Goal: Transaction & Acquisition: Download file/media

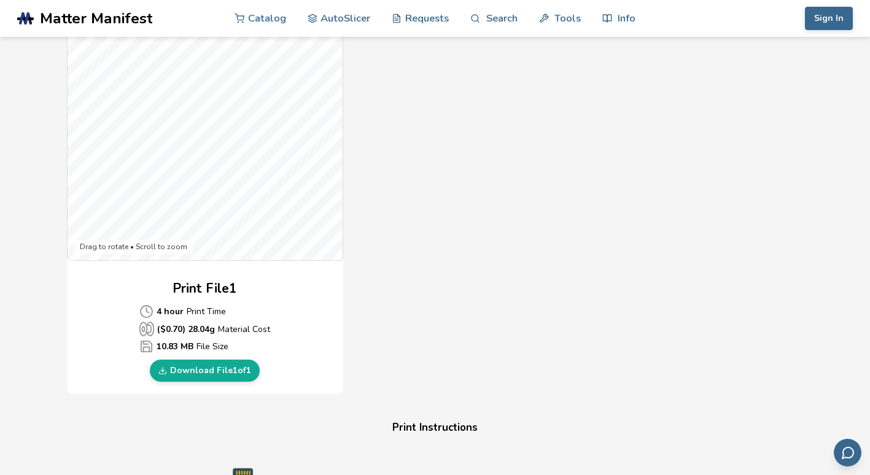
scroll to position [364, 0]
click at [234, 379] on link "Download File 1 of 1" at bounding box center [205, 371] width 110 height 22
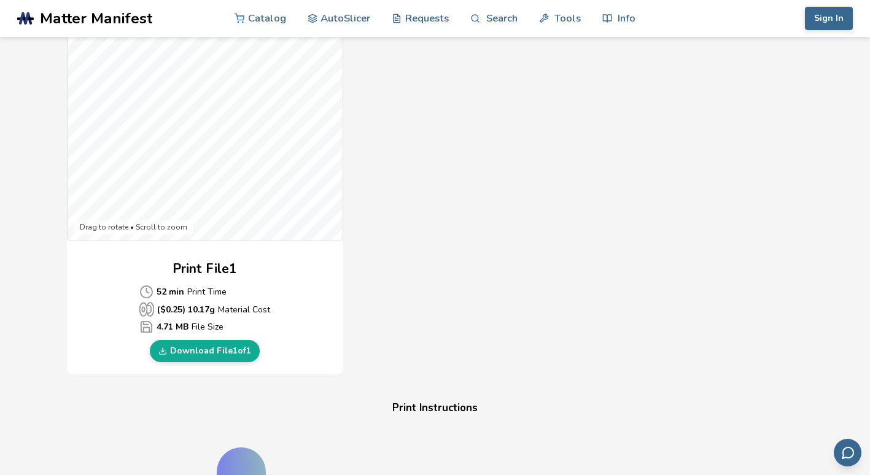
scroll to position [388, 0]
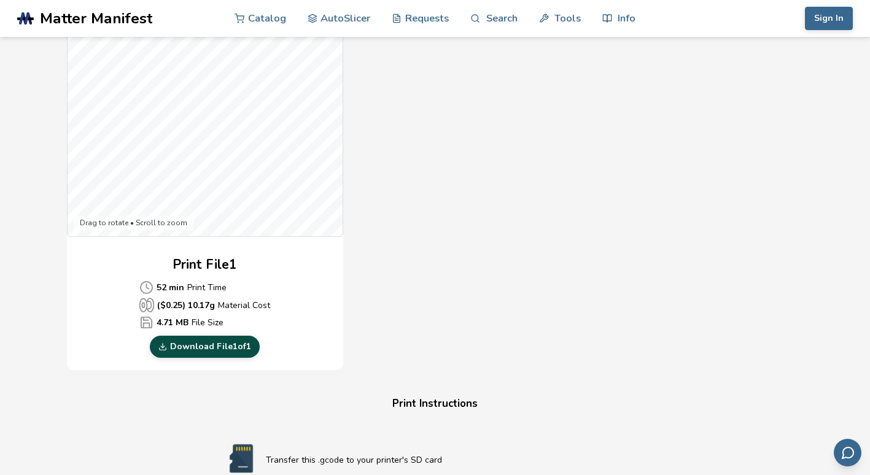
click at [234, 342] on link "Download File 1 of 1" at bounding box center [205, 347] width 110 height 22
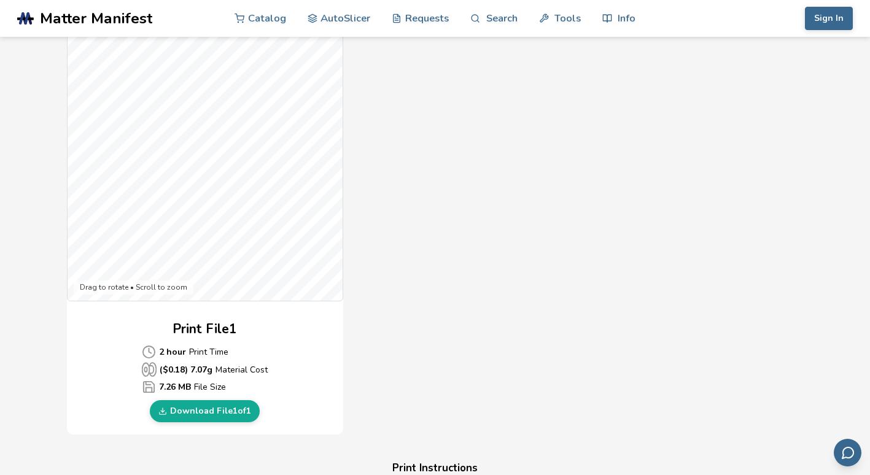
scroll to position [360, 0]
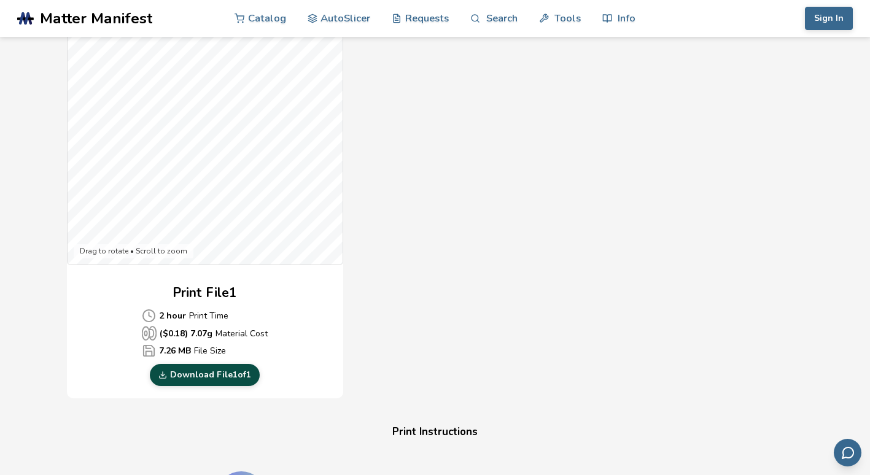
click at [221, 378] on link "Download File 1 of 1" at bounding box center [205, 375] width 110 height 22
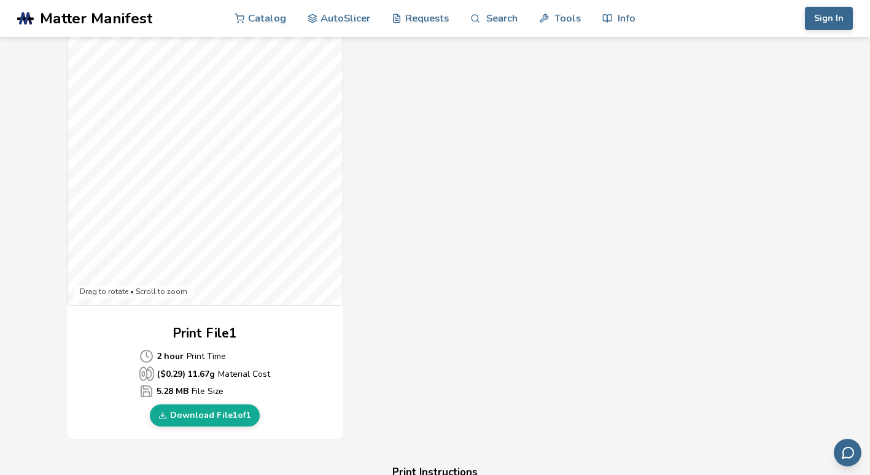
scroll to position [395, 0]
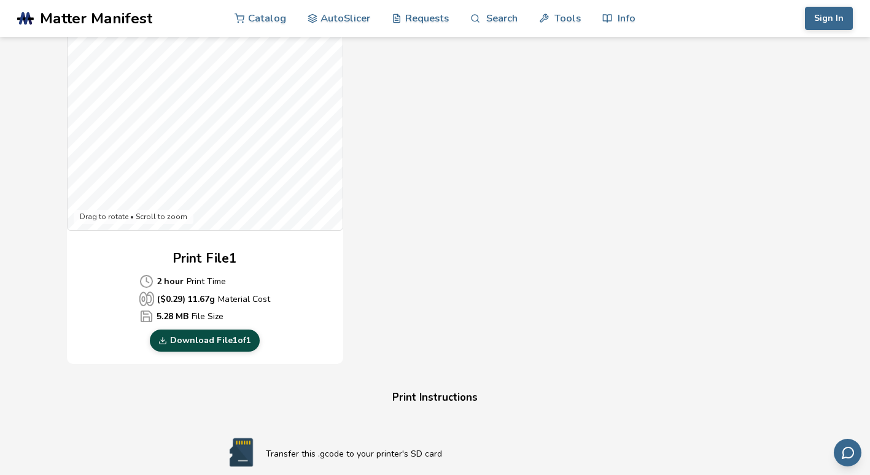
click at [221, 344] on link "Download File 1 of 1" at bounding box center [205, 341] width 110 height 22
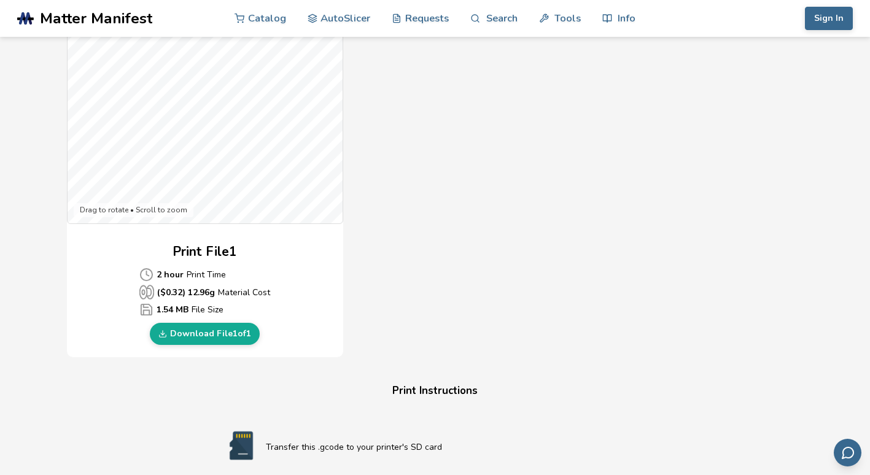
scroll to position [400, 0]
click at [237, 336] on link "Download File 1 of 1" at bounding box center [205, 335] width 110 height 22
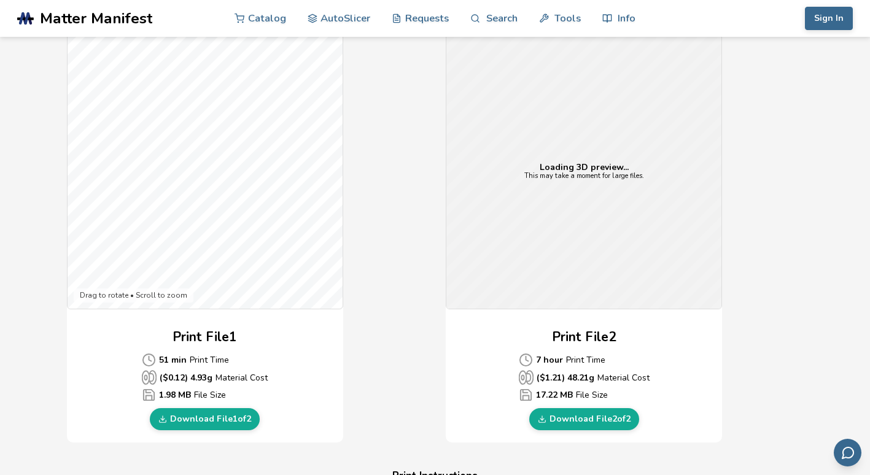
scroll to position [317, 0]
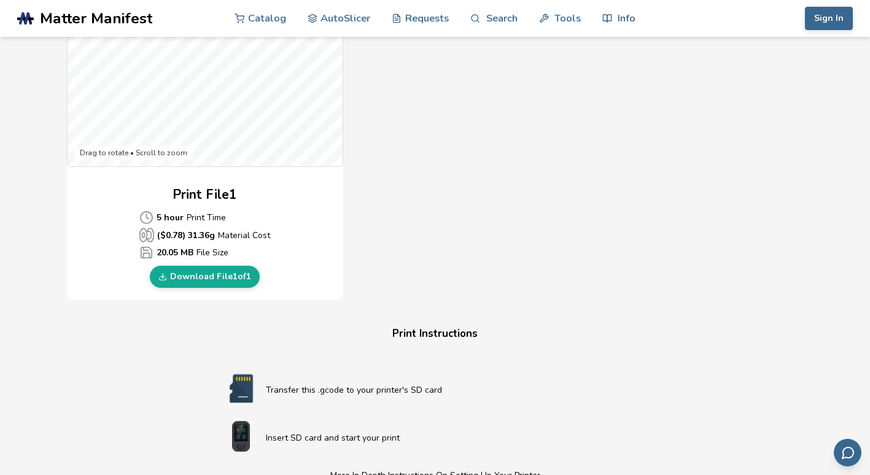
scroll to position [461, 0]
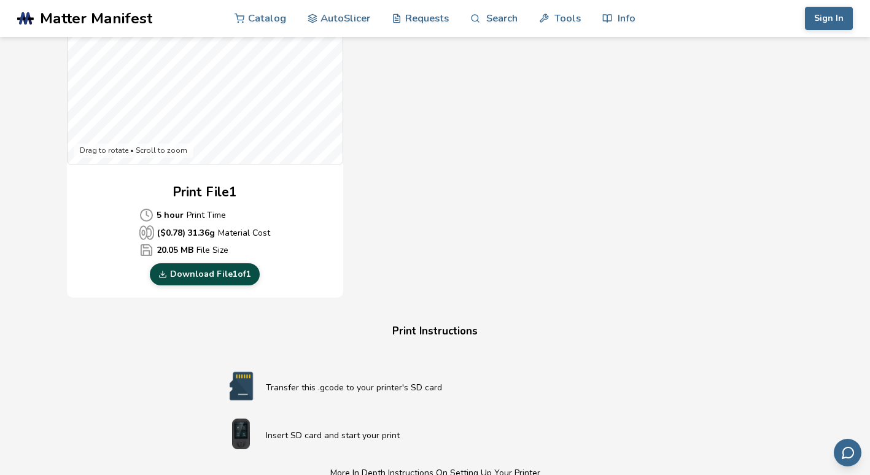
click at [234, 278] on link "Download File 1 of 1" at bounding box center [205, 274] width 110 height 22
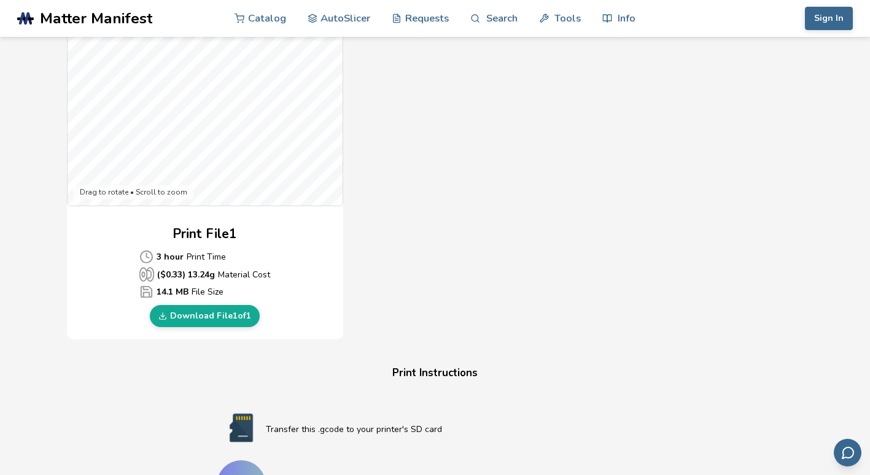
scroll to position [424, 0]
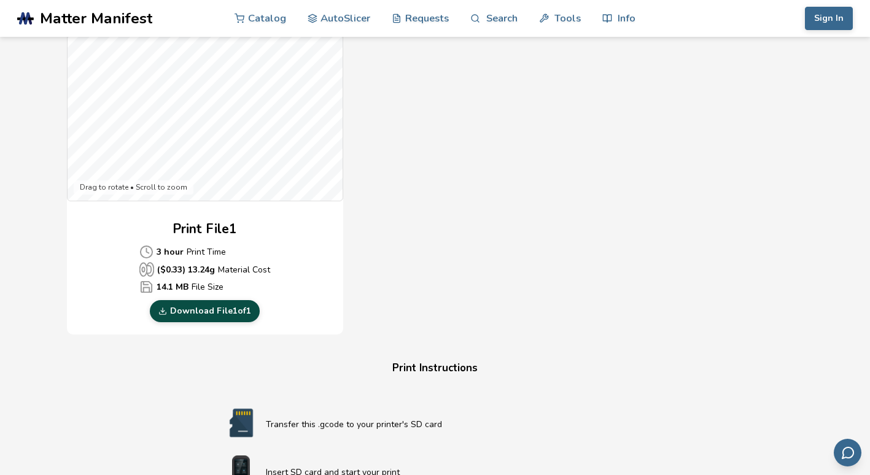
click at [229, 316] on link "Download File 1 of 1" at bounding box center [205, 311] width 110 height 22
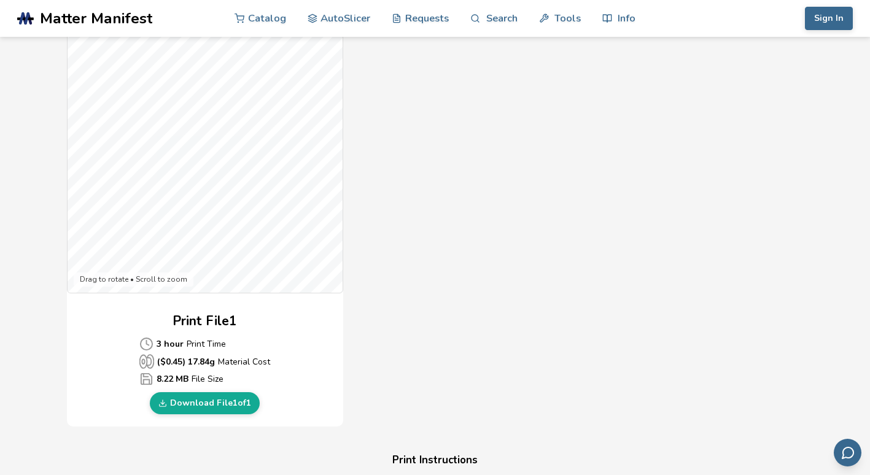
scroll to position [333, 0]
click at [218, 402] on link "Download File 1 of 1" at bounding box center [205, 403] width 110 height 22
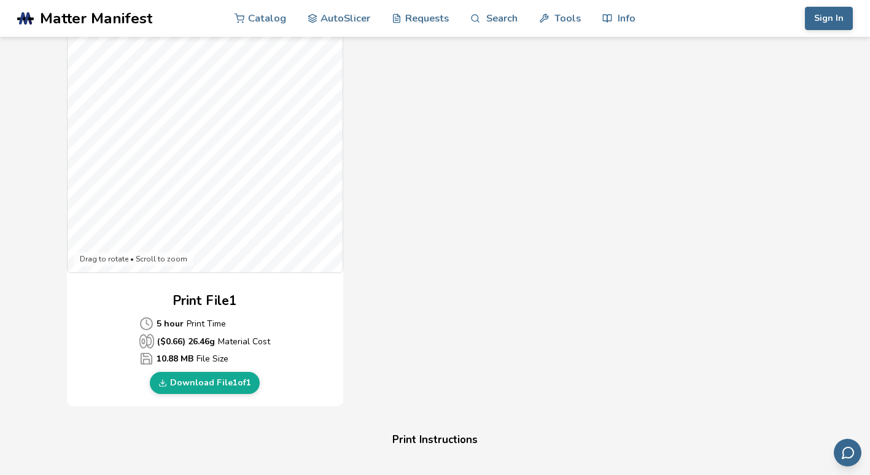
scroll to position [367, 0]
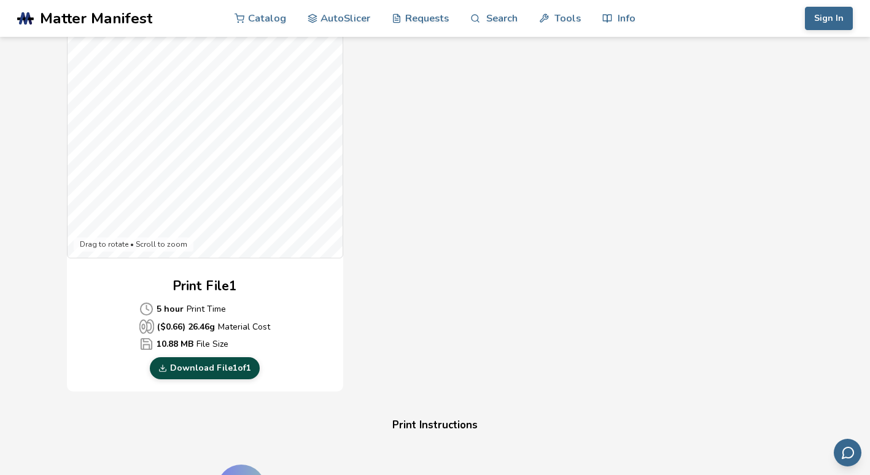
click at [241, 368] on link "Download File 1 of 1" at bounding box center [205, 368] width 110 height 22
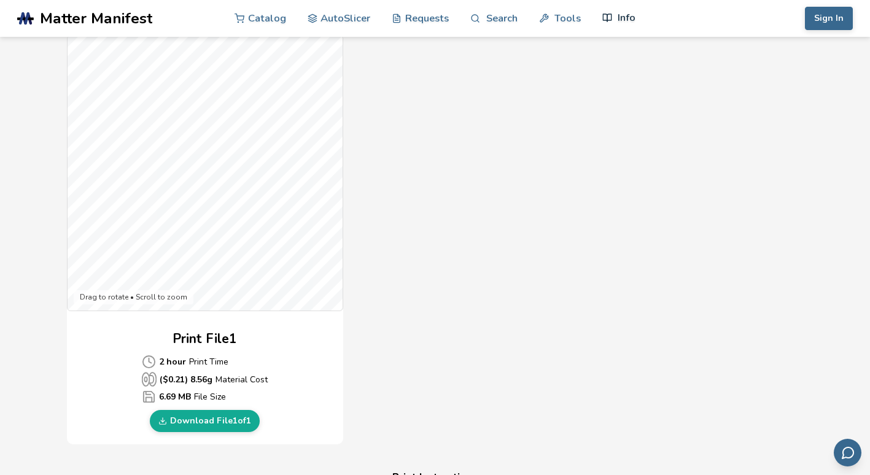
scroll to position [316, 0]
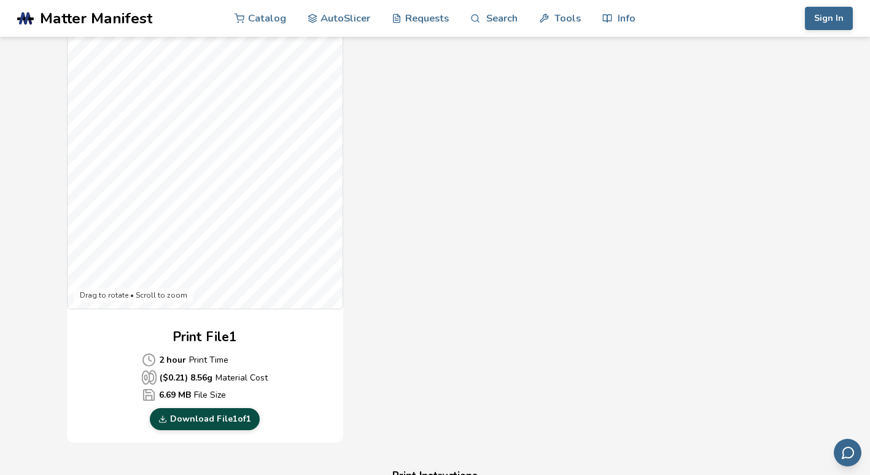
click at [215, 420] on link "Download File 1 of 1" at bounding box center [205, 419] width 110 height 22
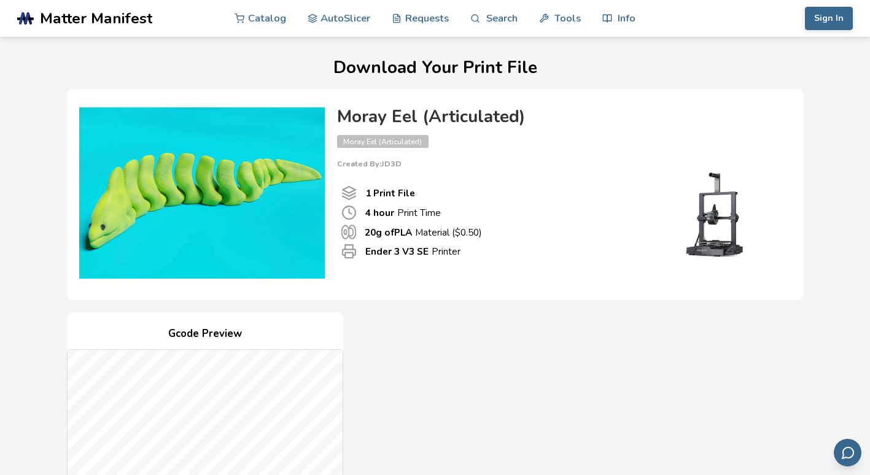
scroll to position [384, 0]
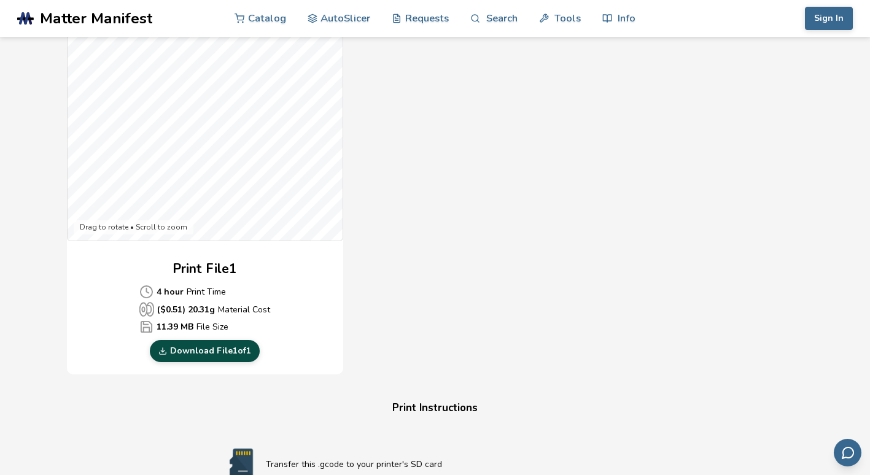
click at [249, 353] on link "Download File 1 of 1" at bounding box center [205, 351] width 110 height 22
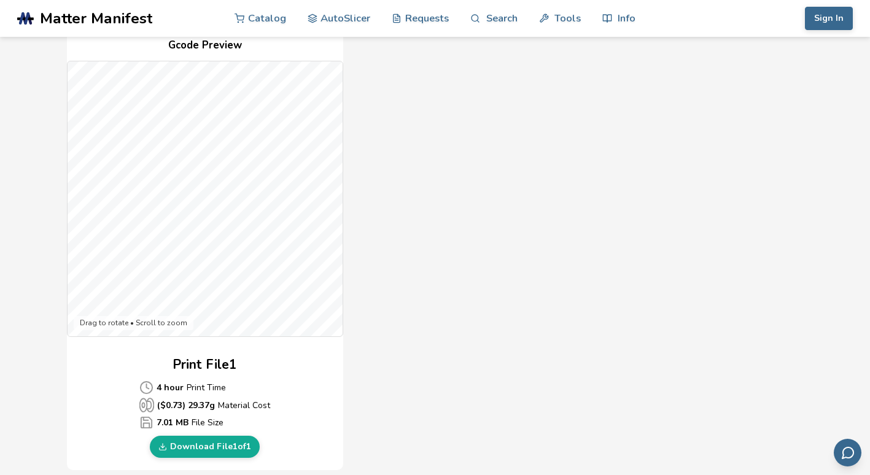
scroll to position [364, 0]
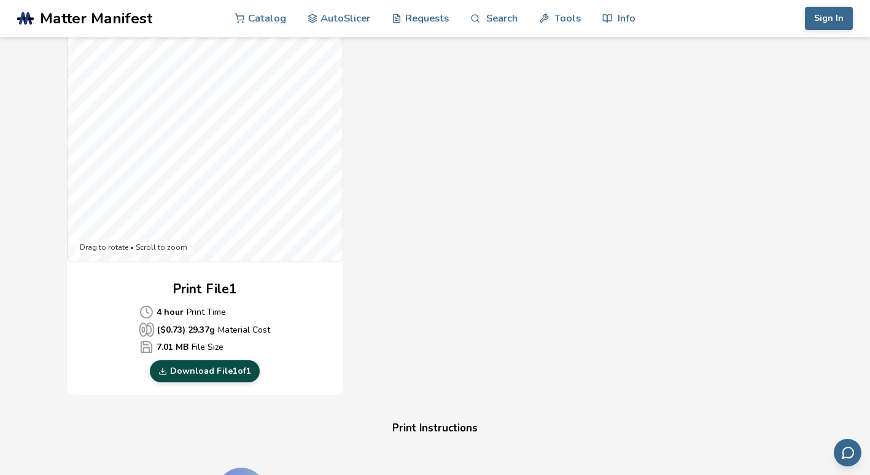
click at [236, 377] on link "Download File 1 of 1" at bounding box center [205, 371] width 110 height 22
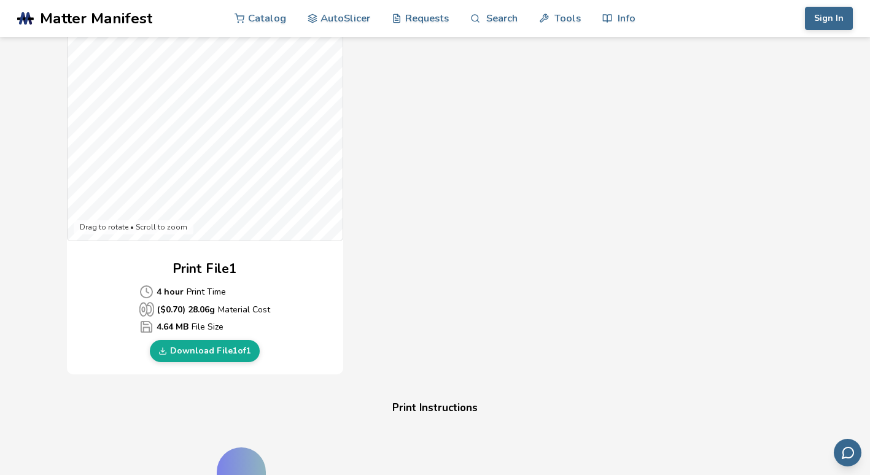
scroll to position [395, 0]
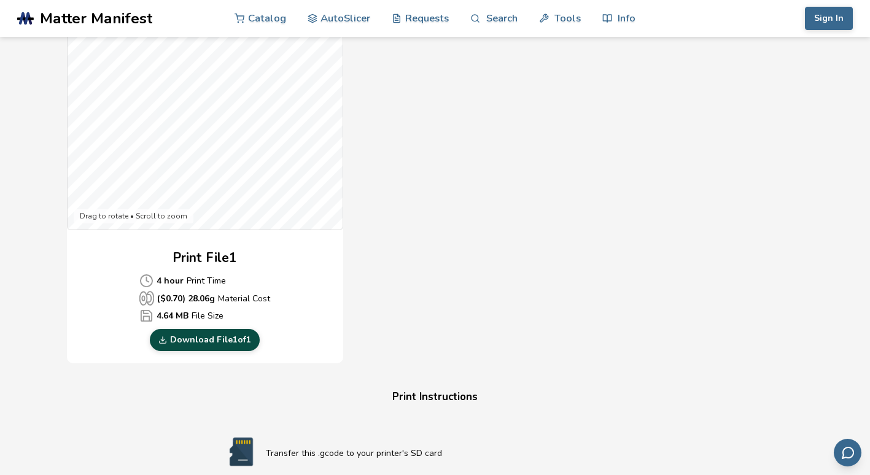
click at [234, 346] on link "Download File 1 of 1" at bounding box center [205, 340] width 110 height 22
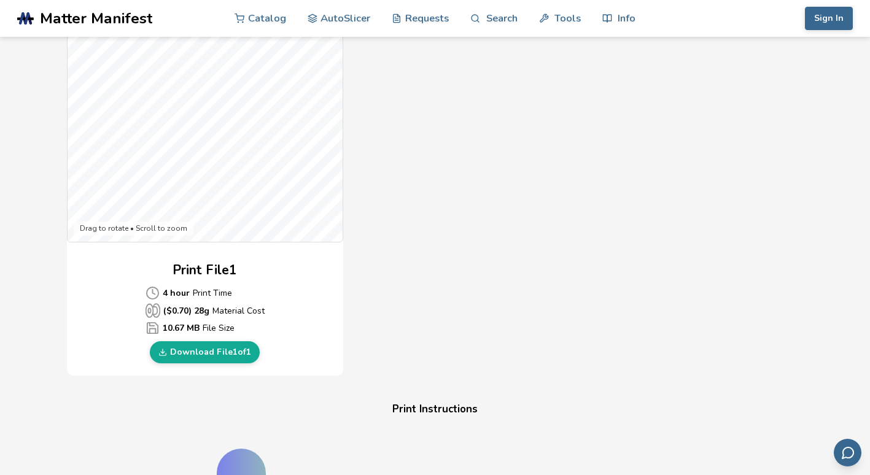
scroll to position [394, 0]
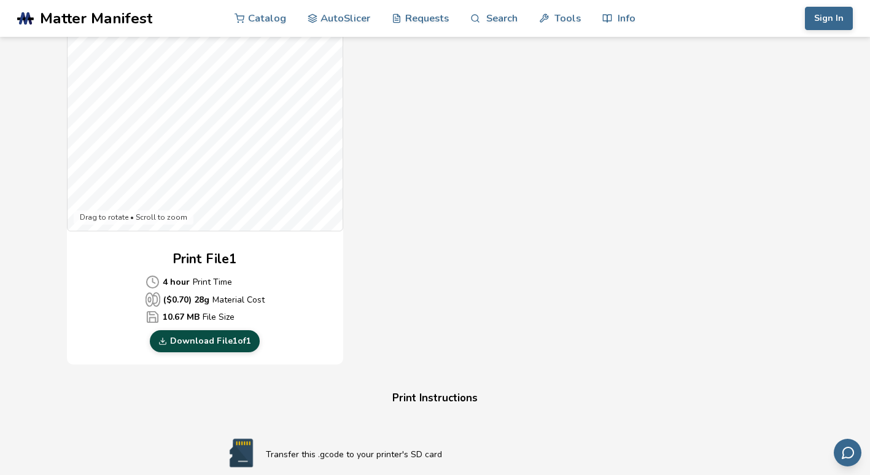
click at [223, 341] on link "Download File 1 of 1" at bounding box center [205, 341] width 110 height 22
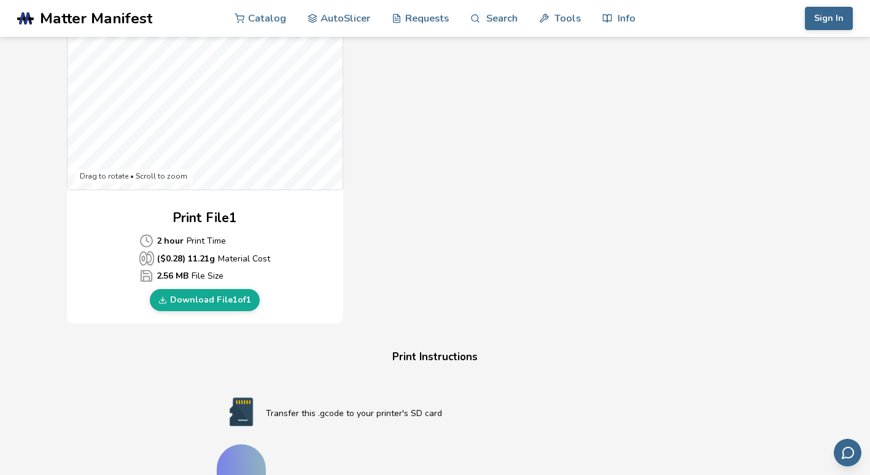
scroll to position [437, 0]
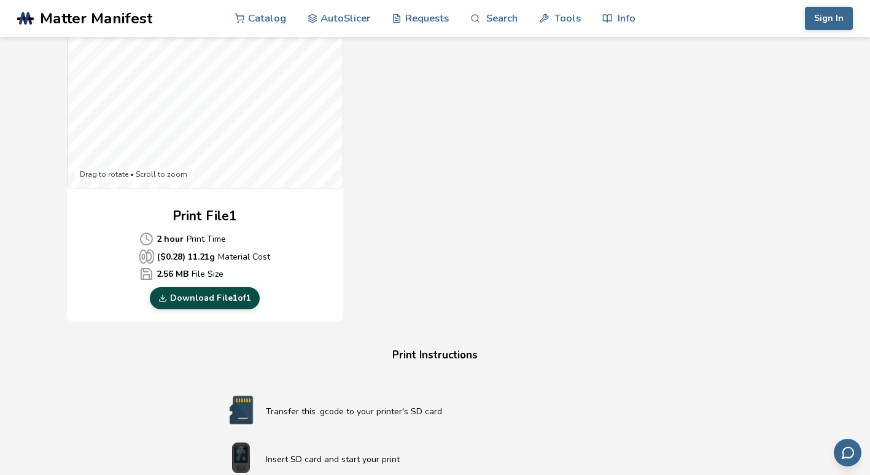
click at [236, 297] on link "Download File 1 of 1" at bounding box center [205, 298] width 110 height 22
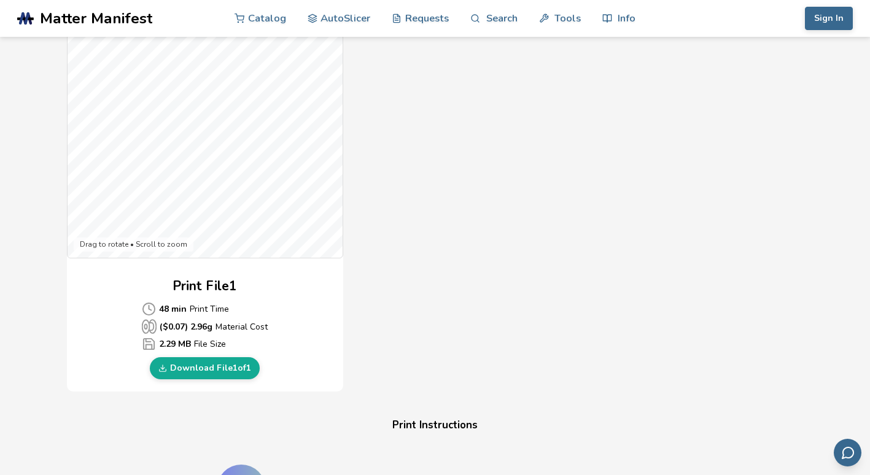
scroll to position [371, 0]
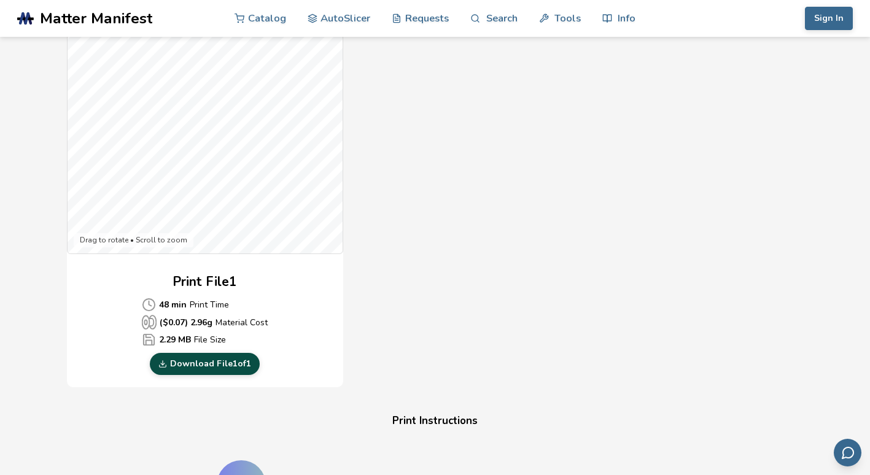
click at [245, 362] on link "Download File 1 of 1" at bounding box center [205, 364] width 110 height 22
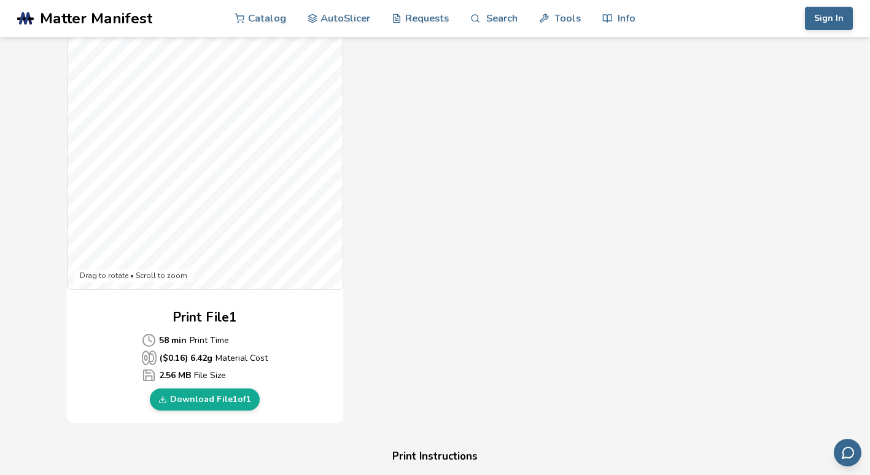
scroll to position [360, 0]
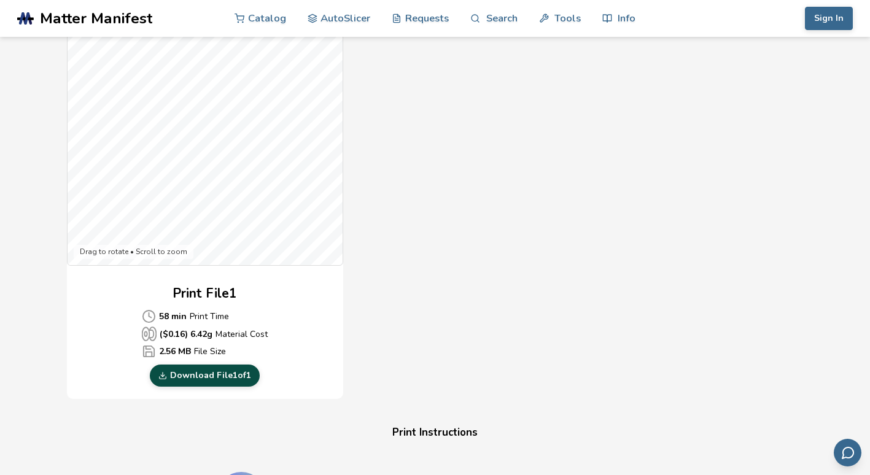
click at [234, 370] on link "Download File 1 of 1" at bounding box center [205, 376] width 110 height 22
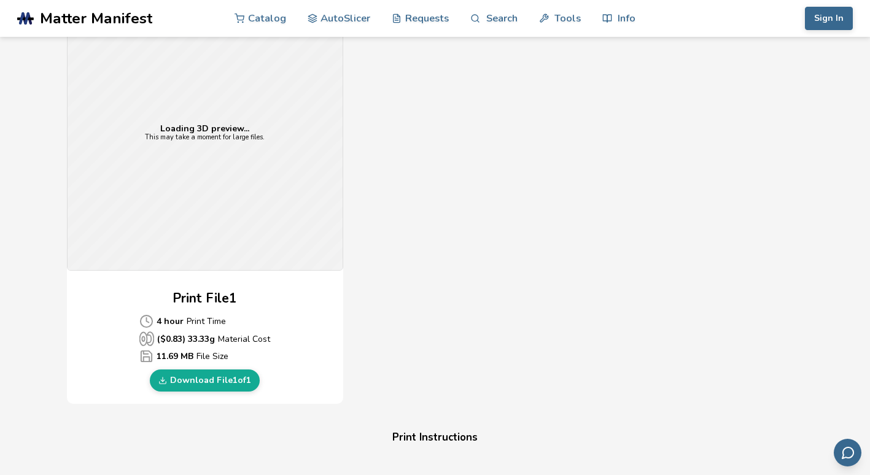
scroll to position [355, 0]
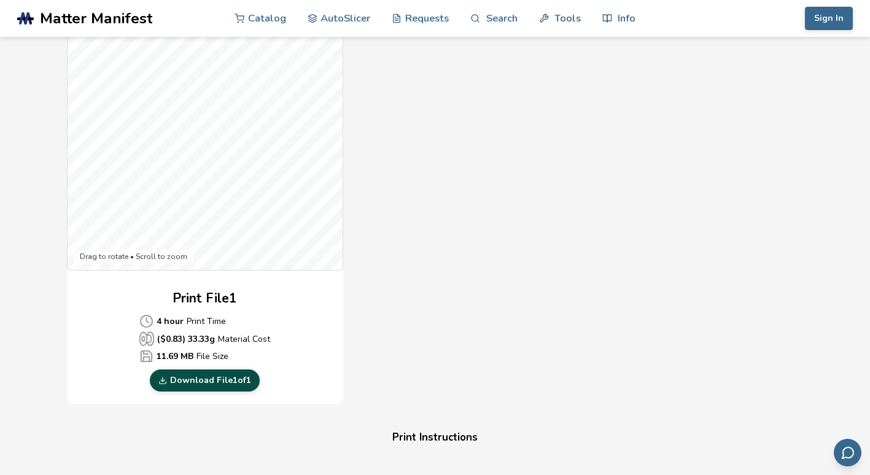
click at [234, 381] on link "Download File 1 of 1" at bounding box center [205, 380] width 110 height 22
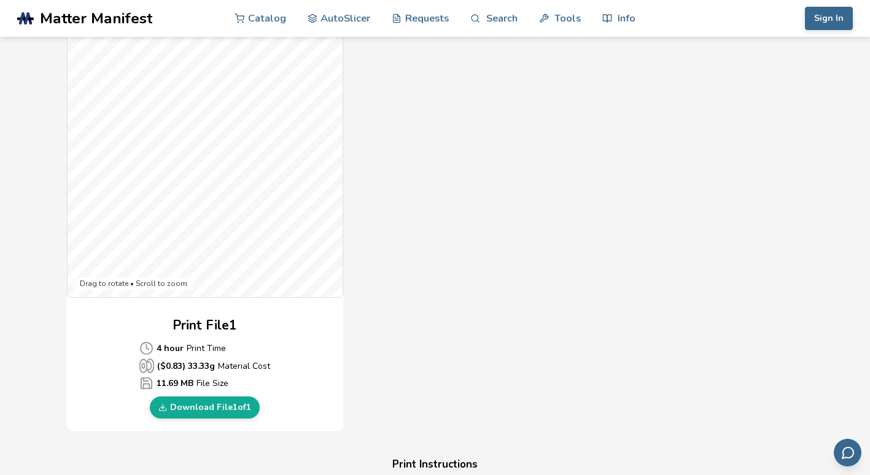
scroll to position [289, 0]
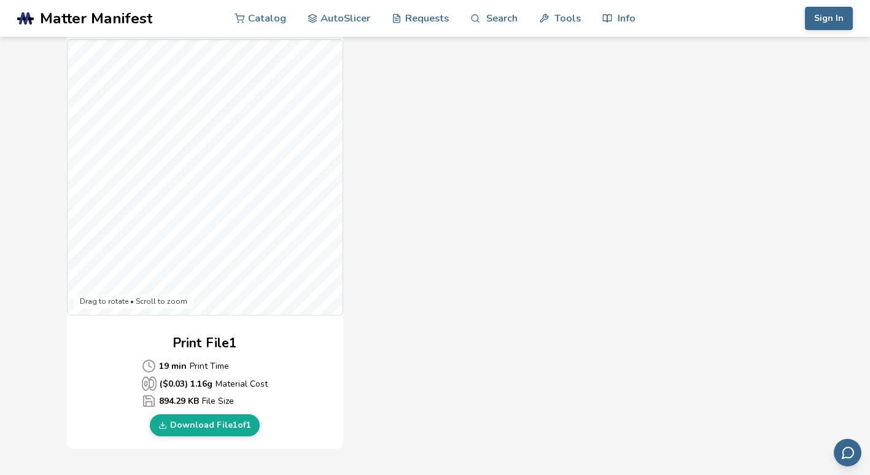
scroll to position [384, 0]
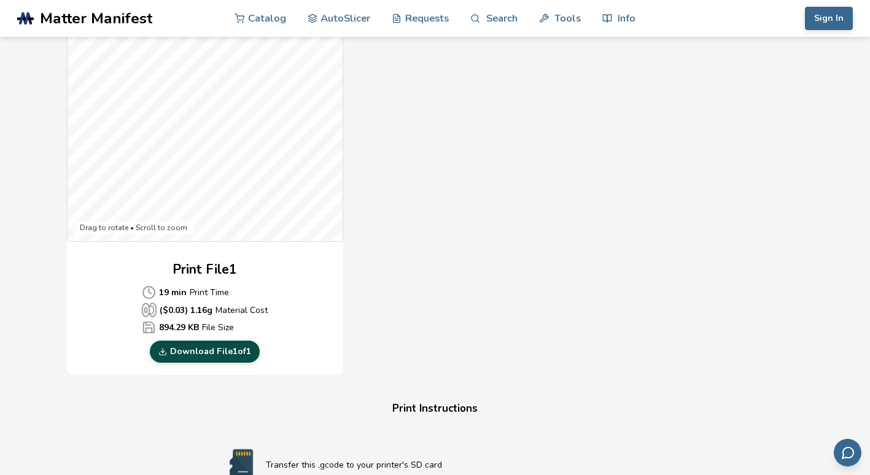
click at [171, 356] on link "Download File 1 of 1" at bounding box center [205, 352] width 110 height 22
click at [456, 33] on nav "Catalog AutoSlicer Requests Search Tools Info" at bounding box center [434, 18] width 401 height 37
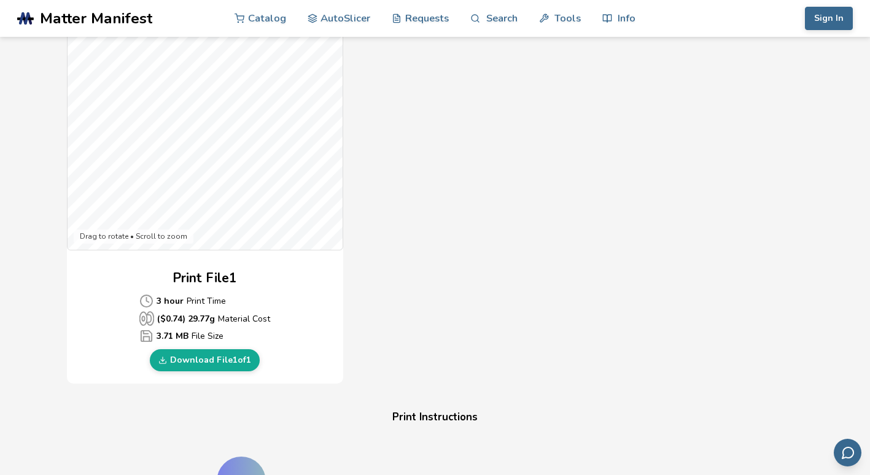
scroll to position [376, 0]
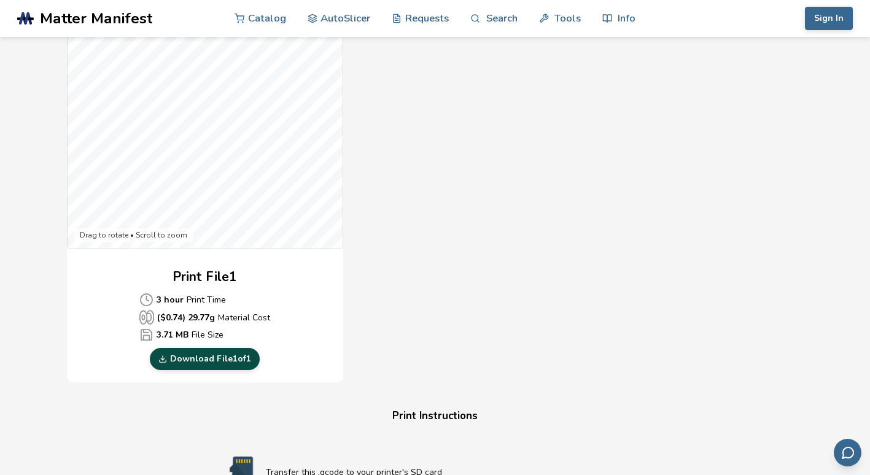
click at [224, 367] on link "Download File 1 of 1" at bounding box center [205, 359] width 110 height 22
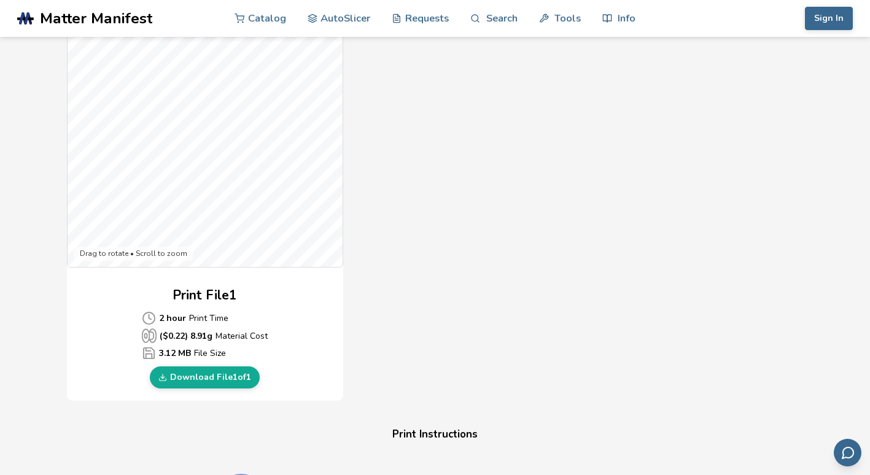
scroll to position [373, 0]
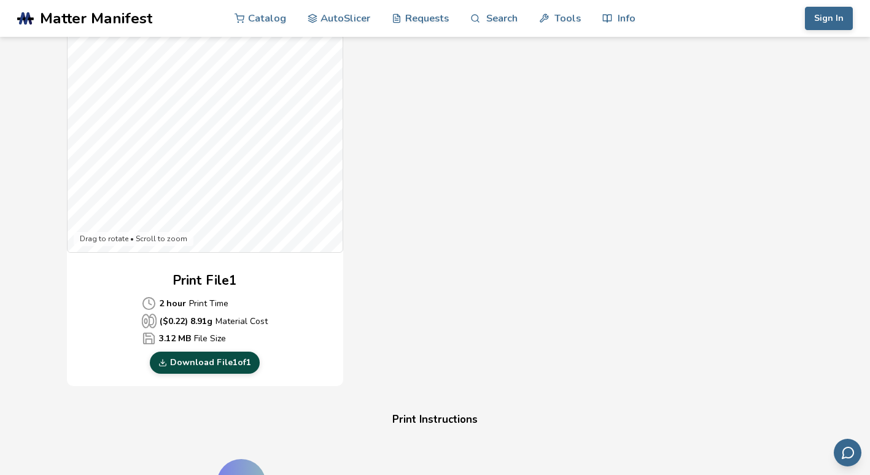
click at [238, 359] on link "Download File 1 of 1" at bounding box center [205, 363] width 110 height 22
